Goal: Information Seeking & Learning: Learn about a topic

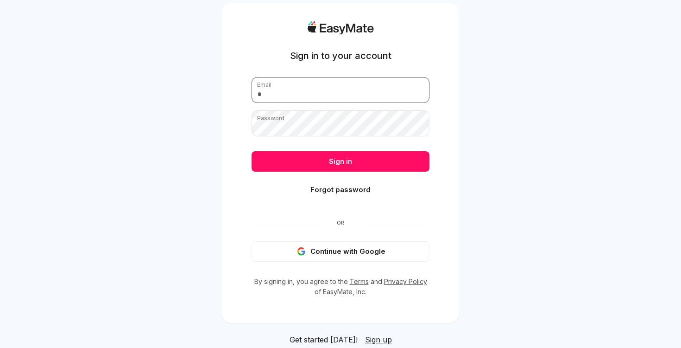
type input "**********"
click at [513, 193] on div "**********" at bounding box center [340, 174] width 681 height 348
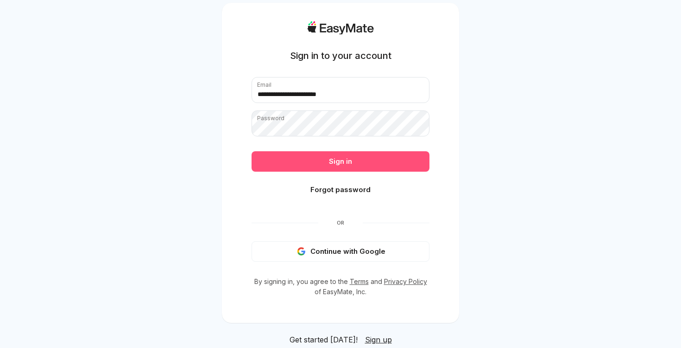
click at [368, 159] on button "Sign in" at bounding box center [341, 161] width 178 height 20
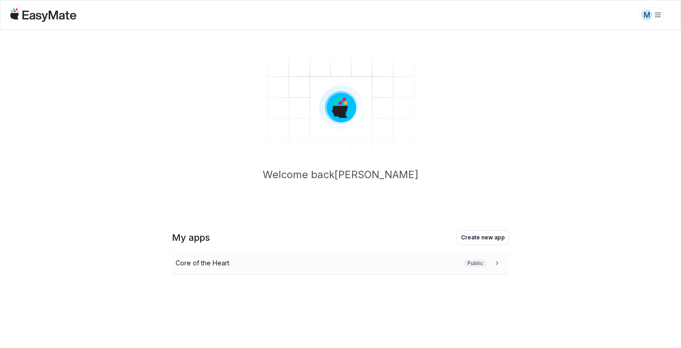
click at [329, 270] on div "Core of the Heart Public" at bounding box center [340, 263] width 337 height 22
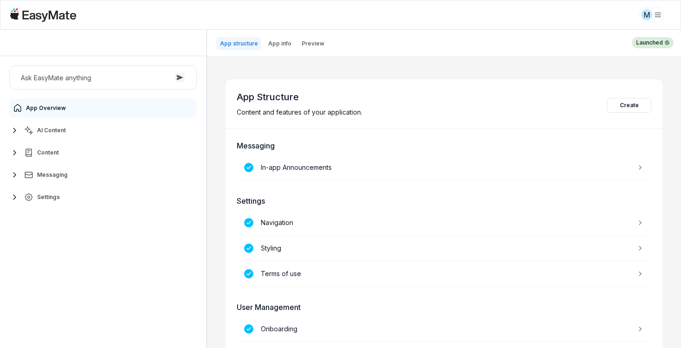
click at [118, 133] on button "AI Content" at bounding box center [103, 130] width 188 height 19
click at [113, 151] on link "Agents 2" at bounding box center [108, 152] width 173 height 19
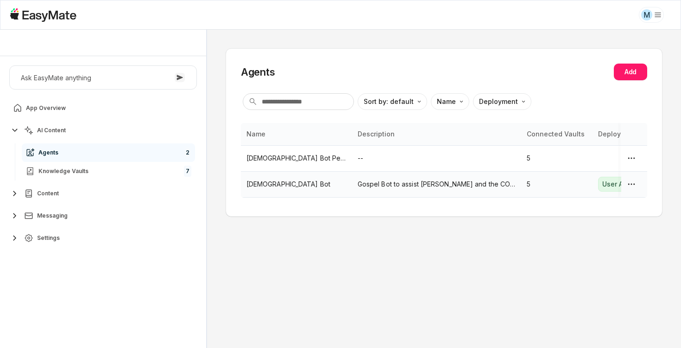
click at [264, 183] on p "[DEMOGRAPHIC_DATA] Bot" at bounding box center [297, 184] width 100 height 10
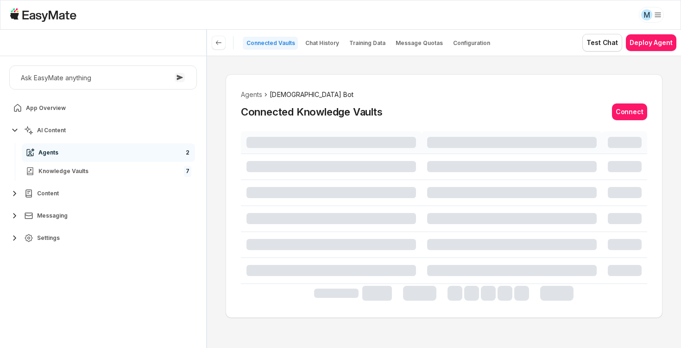
click at [219, 194] on div "Agents [DEMOGRAPHIC_DATA] Bot Connected Knowledge Vaults Connect" at bounding box center [444, 202] width 474 height 292
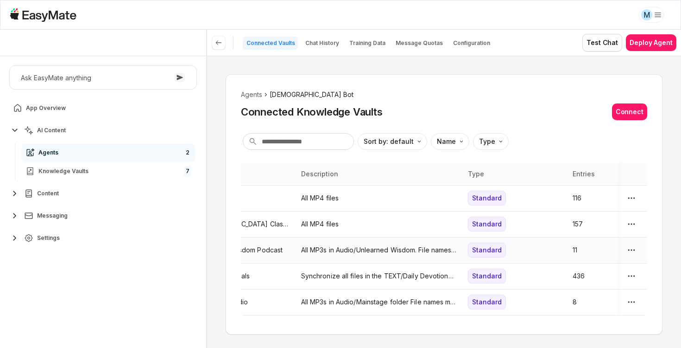
scroll to position [0, 67]
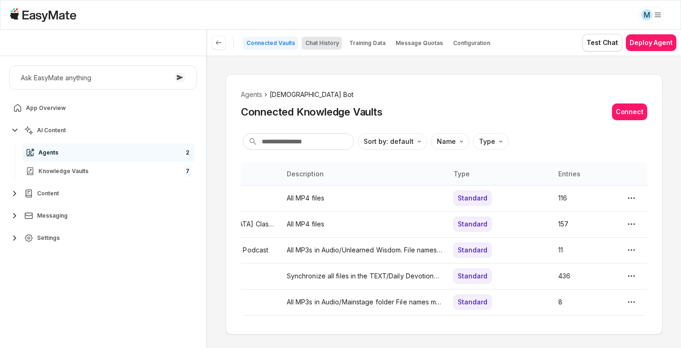
click at [323, 43] on p "Chat History" at bounding box center [322, 42] width 34 height 7
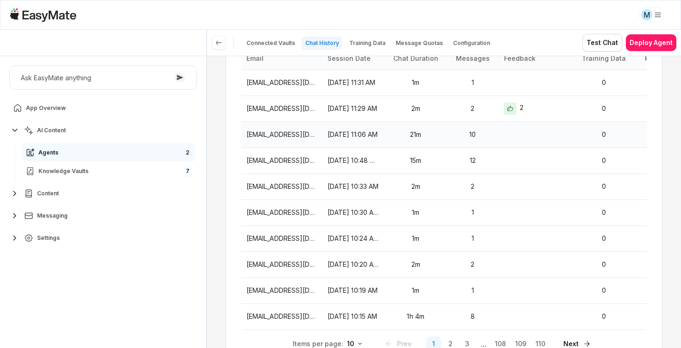
scroll to position [115, 0]
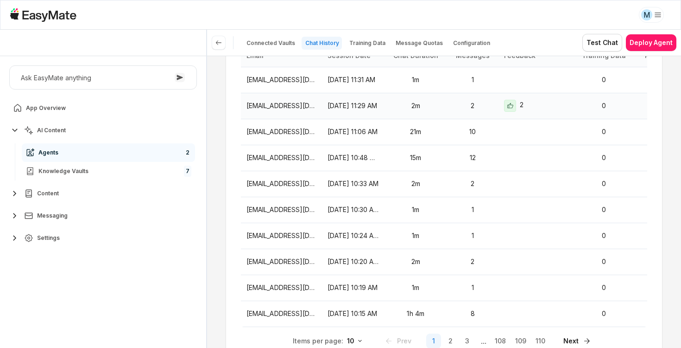
click at [377, 105] on p "[DATE] 11:29 AM" at bounding box center [353, 106] width 51 height 10
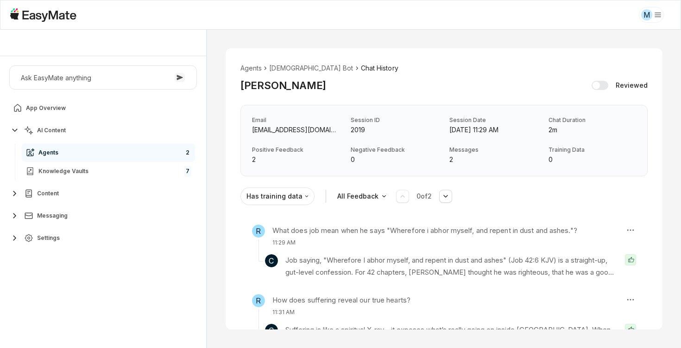
click at [352, 131] on p "2019" at bounding box center [395, 130] width 88 height 10
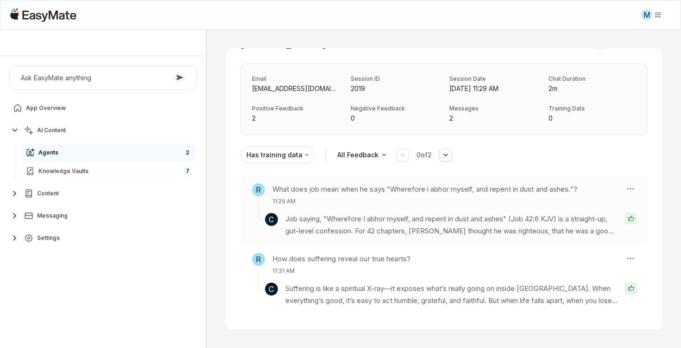
click at [367, 215] on p "Job saying, "Wherefore I abhor myself, and repent in dust and ashes" (Job 42:6 …" at bounding box center [451, 225] width 332 height 25
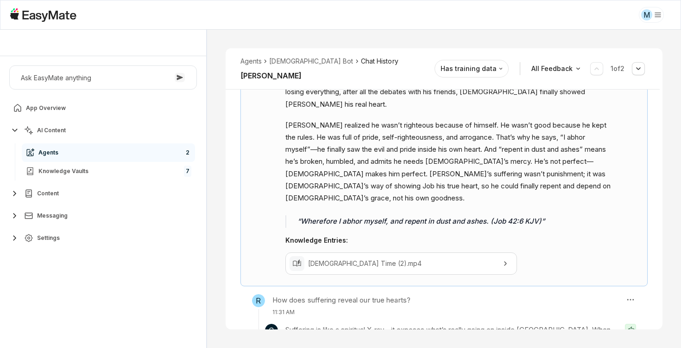
scroll to position [258, 0]
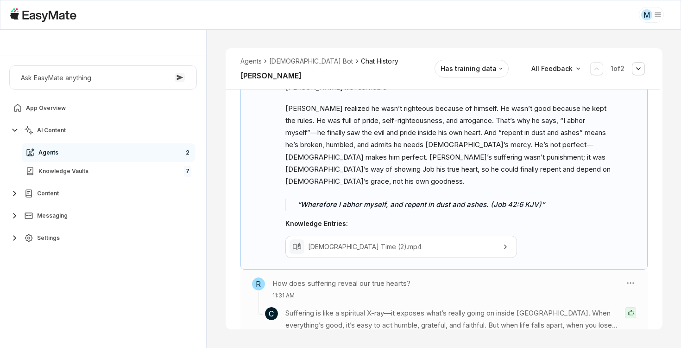
click at [344, 291] on p "11:31 AM" at bounding box center [341, 295] width 138 height 8
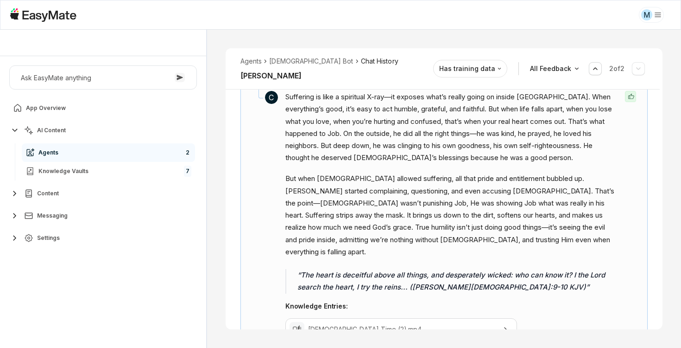
scroll to position [222, 0]
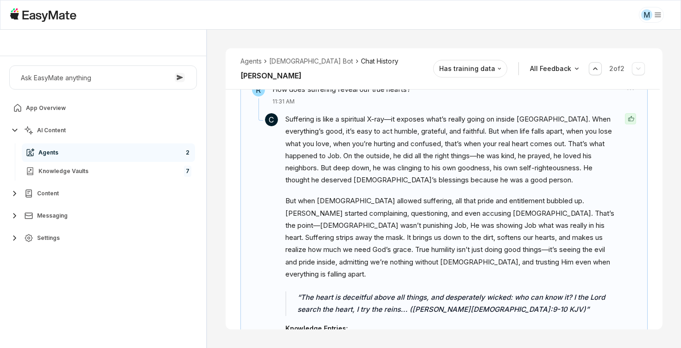
click at [50, 288] on div "Ask EasyMate anything App Overview AI Content Agents 2 Knowledge Vaults 7 Conte…" at bounding box center [103, 201] width 206 height 291
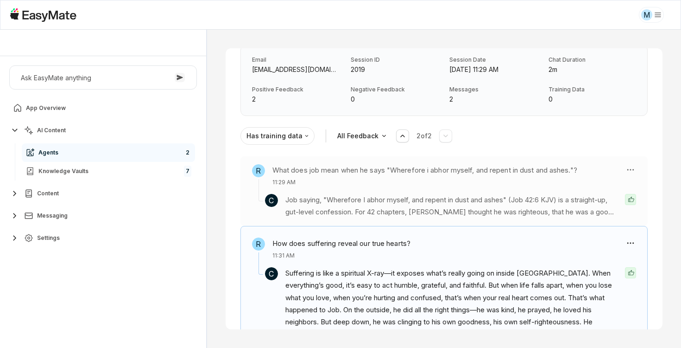
scroll to position [0, 0]
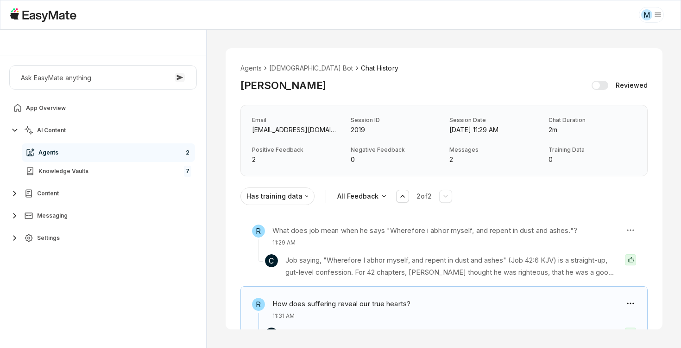
click at [234, 155] on div "Agents Gospel Bot Chat History [PERSON_NAME] Reviewed Email [EMAIL_ADDRESS][DOM…" at bounding box center [444, 119] width 437 height 113
click at [286, 67] on li "[DEMOGRAPHIC_DATA] Bot" at bounding box center [311, 68] width 84 height 10
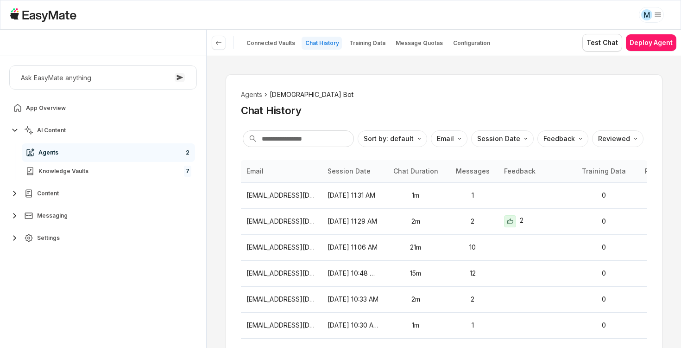
click at [219, 182] on div "Agents Gospel Bot Chat History Sort by: default Direction Email Session Date Fe…" at bounding box center [444, 202] width 474 height 292
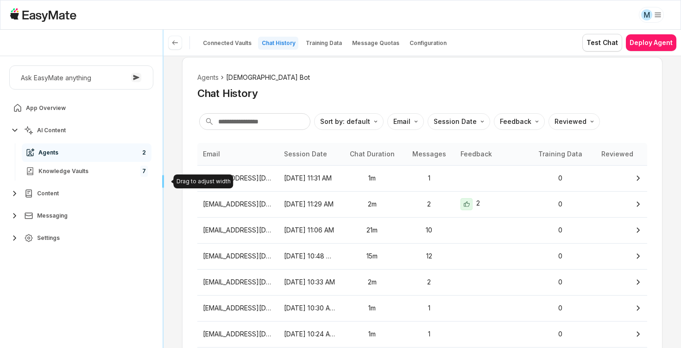
click at [73, 218] on div "Core of the Heart Ask EasyMate anything App Overview AI Content Agents 2 Knowle…" at bounding box center [340, 189] width 681 height 318
click at [174, 236] on div "Agents Gospel Bot Chat History Sort by: default Direction Email Session Date Fe…" at bounding box center [423, 202] width 518 height 292
click at [247, 247] on td "[EMAIL_ADDRESS][DOMAIN_NAME]" at bounding box center [237, 256] width 81 height 26
type textarea "*"
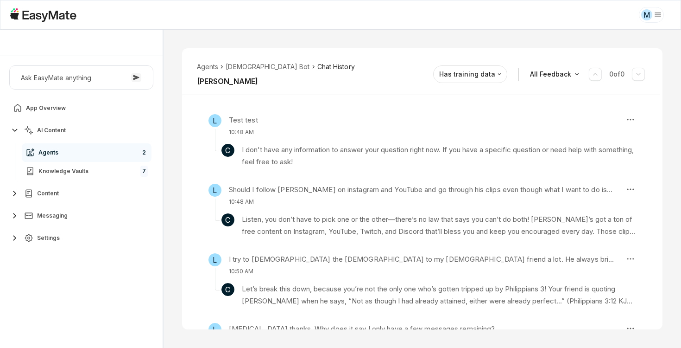
scroll to position [132, 0]
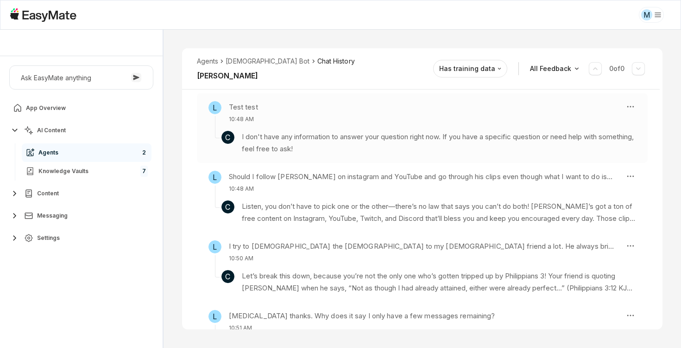
click at [308, 142] on p "I don't have any information to answer your question right now. If you have a s…" at bounding box center [439, 143] width 394 height 25
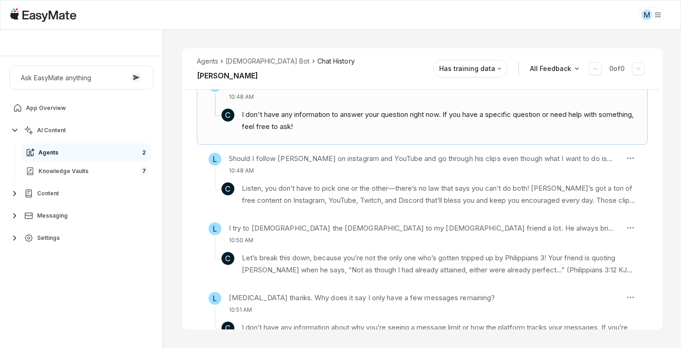
scroll to position [158, 0]
click at [304, 176] on section "C Listen, you don’t have to pick one or the other—there’s no law that says you …" at bounding box center [423, 190] width 428 height 32
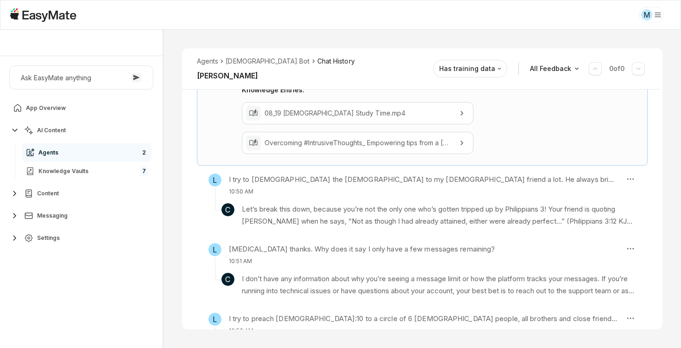
scroll to position [371, 0]
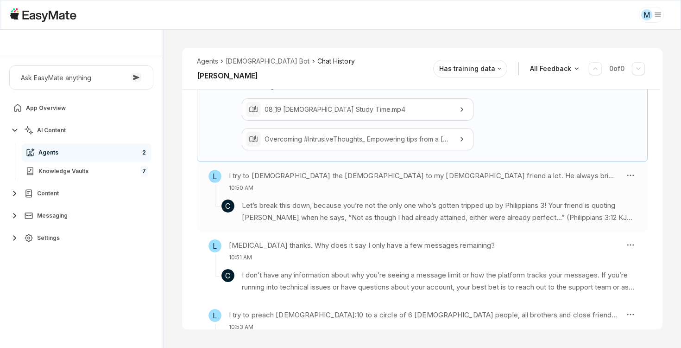
click at [292, 196] on section "C Let’s break this down, because you’re not the only one who’s gotten tripped u…" at bounding box center [423, 208] width 428 height 32
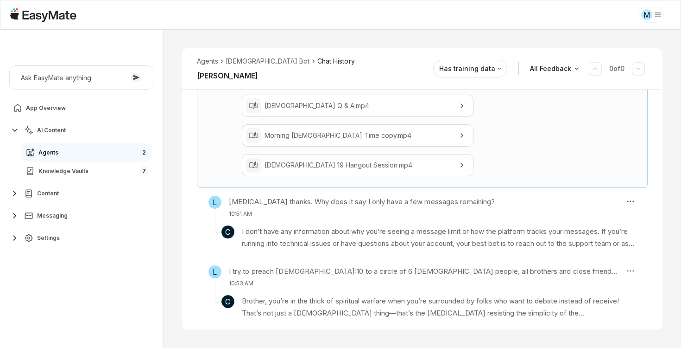
scroll to position [750, 0]
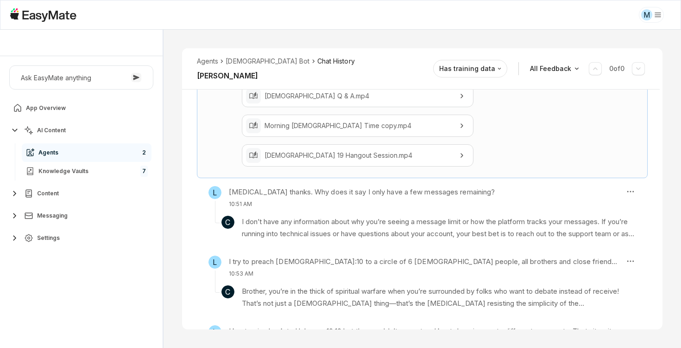
click at [393, 215] on p "I don’t have any information about why you’re seeing a message limit or how the…" at bounding box center [439, 227] width 394 height 25
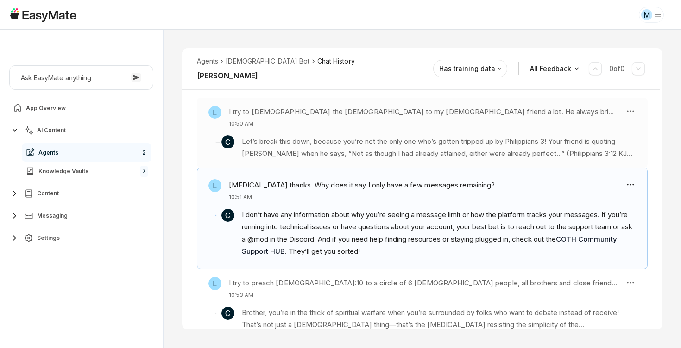
scroll to position [265, 0]
click at [292, 254] on link "COTH Community Support HUB" at bounding box center [429, 245] width 375 height 21
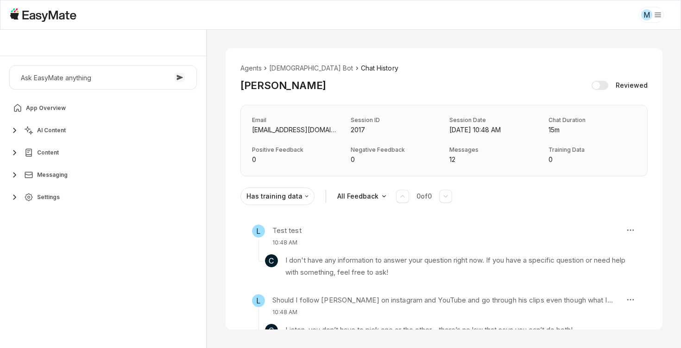
click at [215, 227] on div "Agents Gospel Bot Chat History Lamson Reviewed Email legendarylamson7@gmail.com…" at bounding box center [444, 189] width 474 height 318
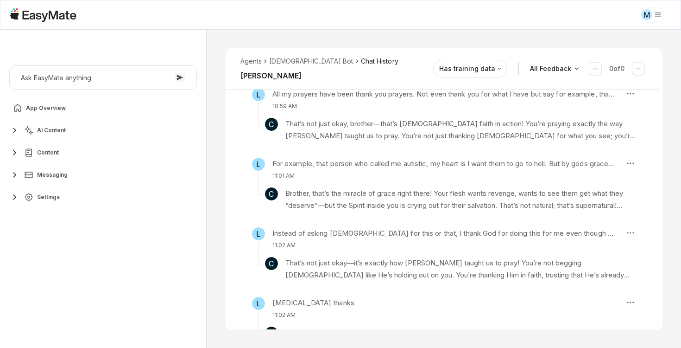
scroll to position [745, 0]
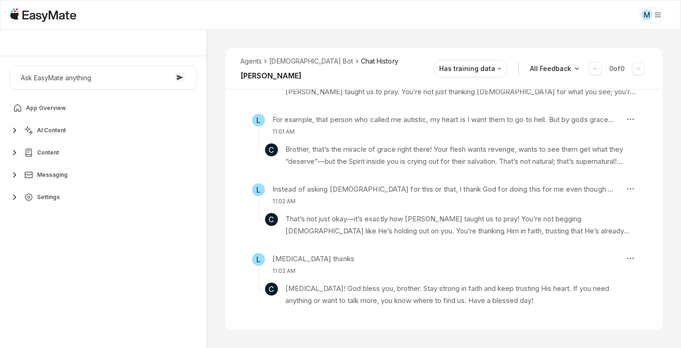
click at [215, 256] on div "Agents Gospel Bot Chat History Lamson Reviewed Email legendarylamson7@gmail.com…" at bounding box center [444, 189] width 474 height 318
click at [224, 256] on div "Agents Gospel Bot Chat History Lamson Reviewed Email legendarylamson7@gmail.com…" at bounding box center [444, 189] width 474 height 318
click at [336, 273] on div "L Amen thanks 11:02 AM" at bounding box center [435, 264] width 366 height 22
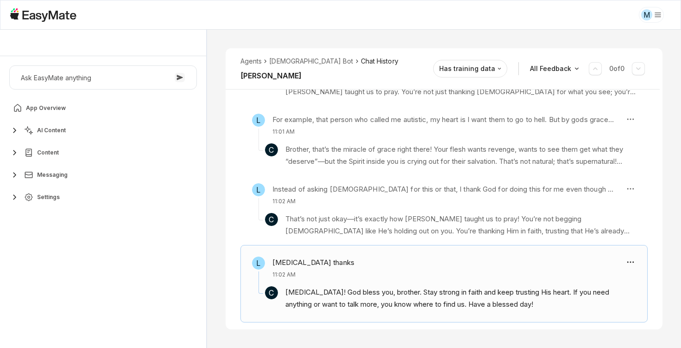
scroll to position [752, 0]
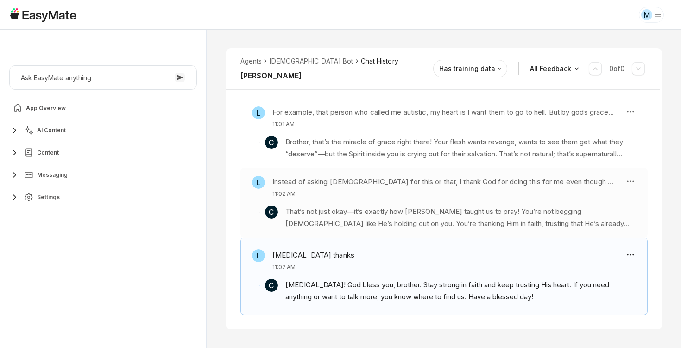
click at [355, 224] on p "That’s not just okay—it’s exactly how [PERSON_NAME] taught us to pray! You’re n…" at bounding box center [460, 217] width 351 height 25
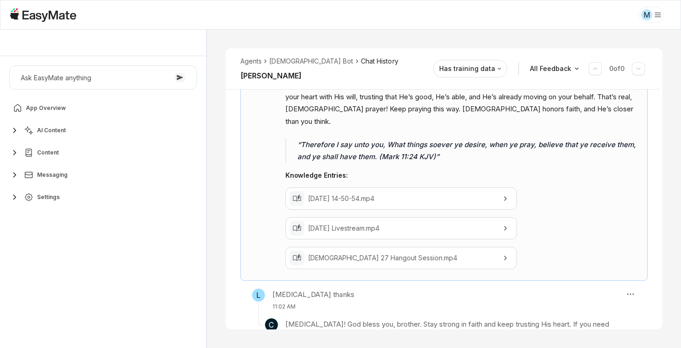
scroll to position [1033, 0]
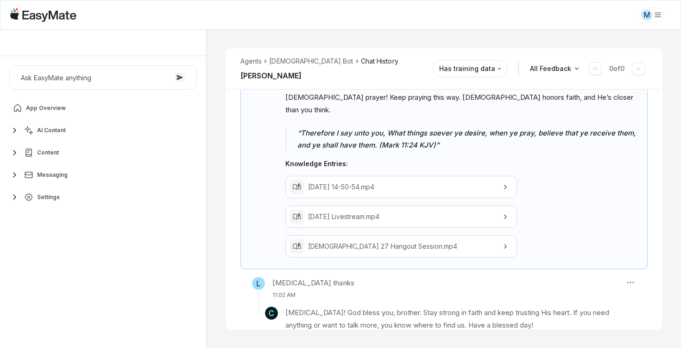
click at [218, 263] on div "Agents Gospel Bot Chat History Lamson Reviewed Email legendarylamson7@gmail.com…" at bounding box center [444, 189] width 474 height 318
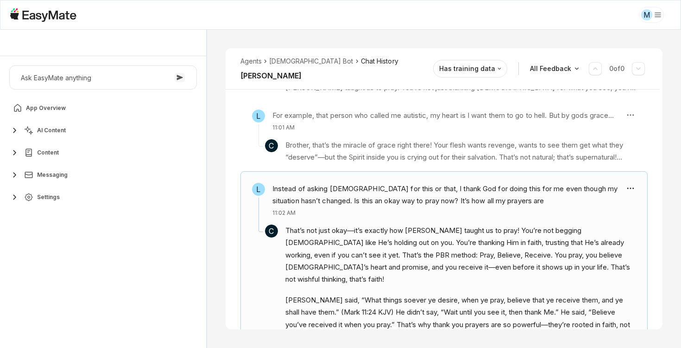
scroll to position [658, 0]
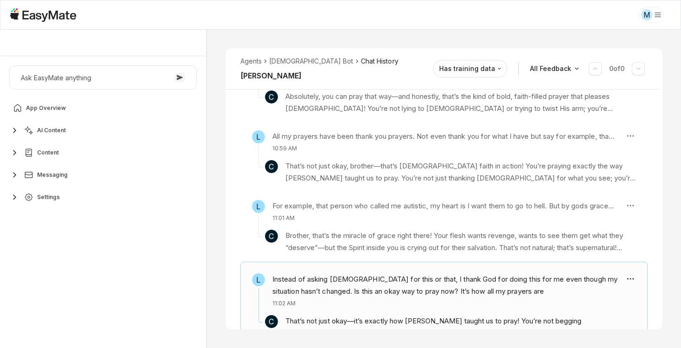
click at [314, 234] on p "Brother, that’s the miracle of grace right there! Your flesh wants revenge, wan…" at bounding box center [460, 241] width 351 height 25
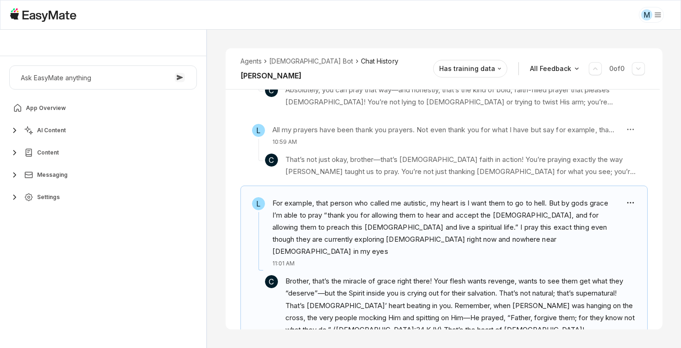
scroll to position [577, 0]
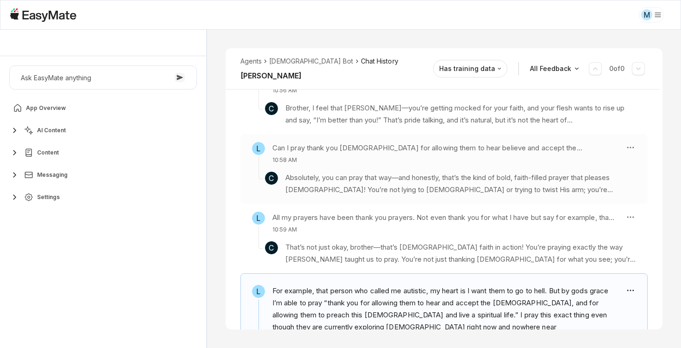
click at [326, 181] on p "Absolutely, you can pray that way—and honestly, that’s the kind of bold, faith-…" at bounding box center [460, 183] width 351 height 25
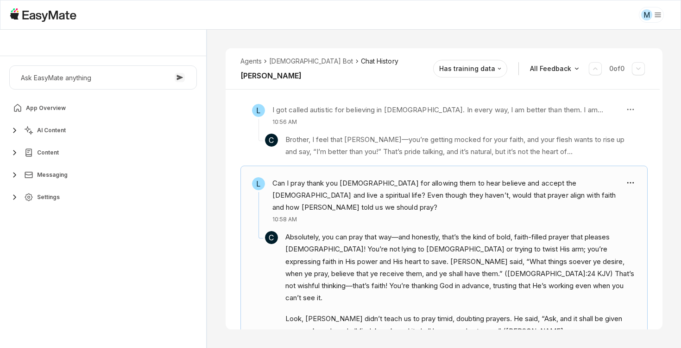
scroll to position [543, 0]
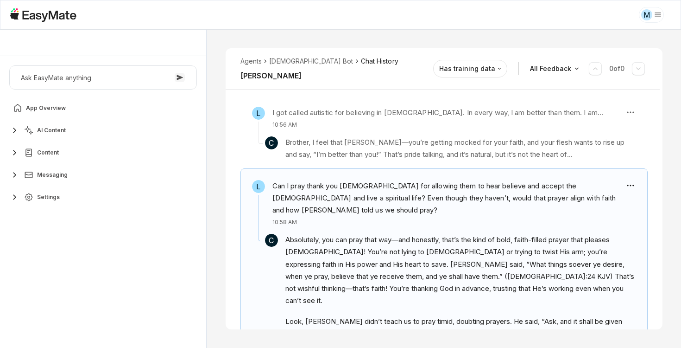
click at [235, 270] on div "L Test test 10:48 AM C I don't have any information to answer your question rig…" at bounding box center [444, 279] width 437 height 1195
click at [218, 273] on div "Agents Gospel Bot Chat History Lamson Reviewed Email legendarylamson7@gmail.com…" at bounding box center [444, 189] width 474 height 318
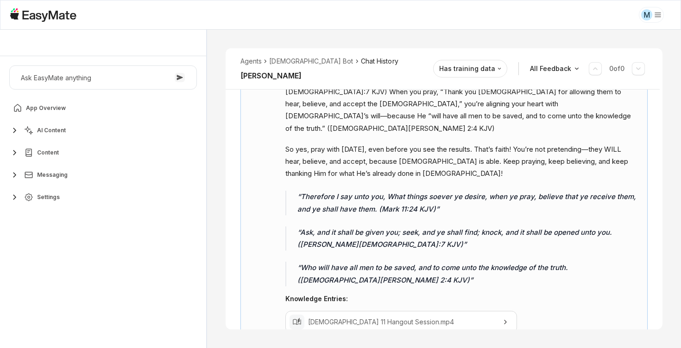
scroll to position [860, 0]
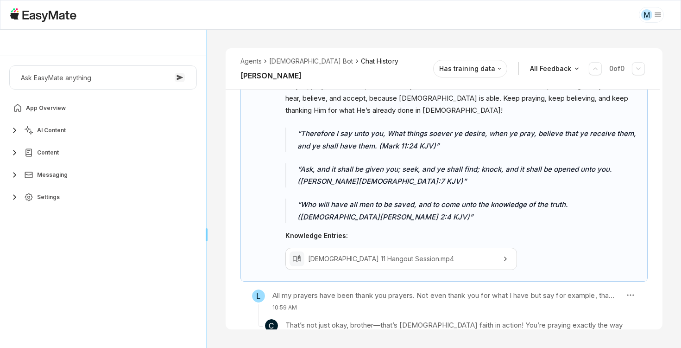
click at [209, 244] on div "Core of the Heart Ask EasyMate anything App Overview AI Content Content Messagi…" at bounding box center [340, 189] width 681 height 318
type textarea "*"
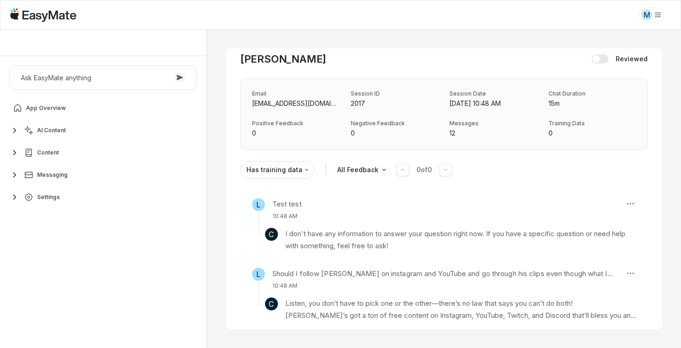
scroll to position [0, 0]
